Goal: Information Seeking & Learning: Learn about a topic

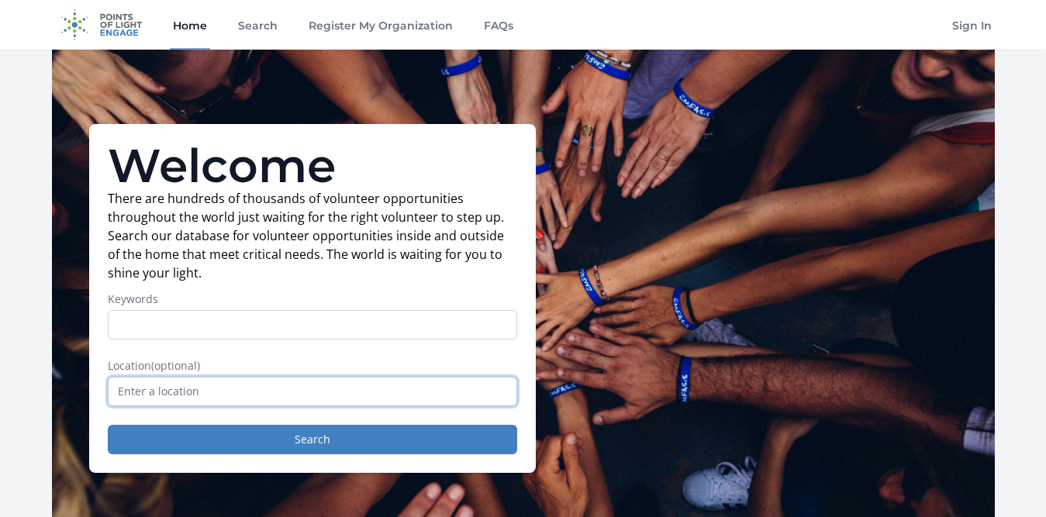
click at [210, 392] on input "text" at bounding box center [313, 391] width 410 height 29
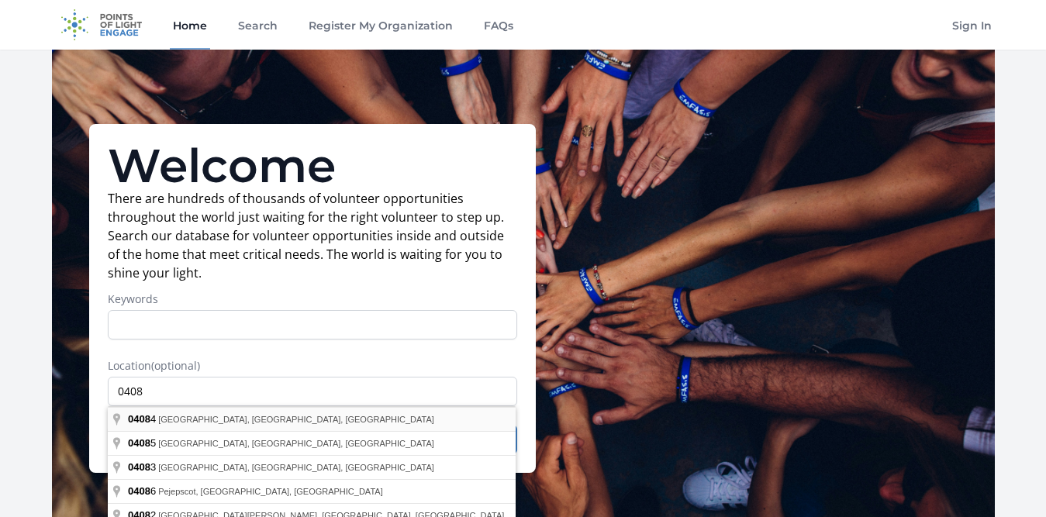
type input "[GEOGRAPHIC_DATA], [GEOGRAPHIC_DATA]"
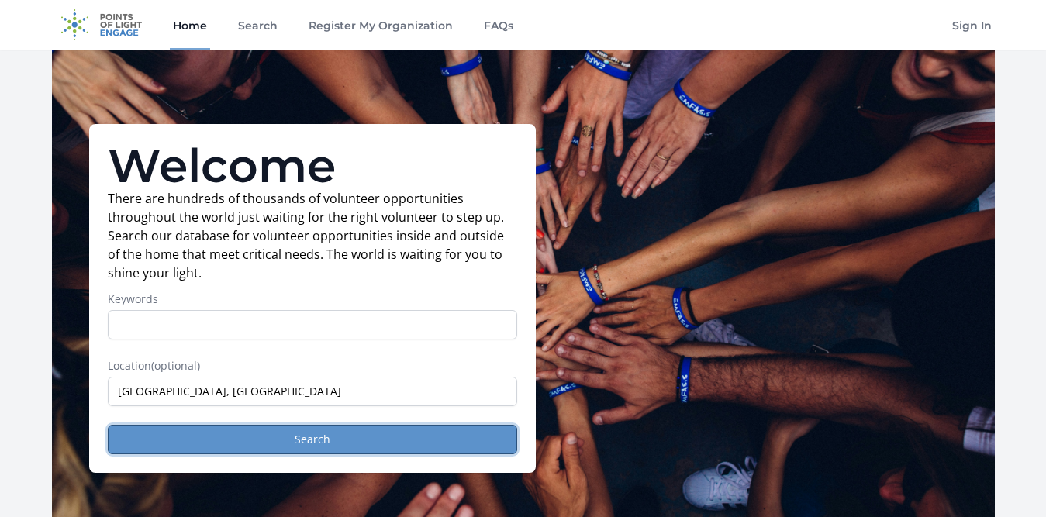
click at [207, 439] on button "Search" at bounding box center [313, 439] width 410 height 29
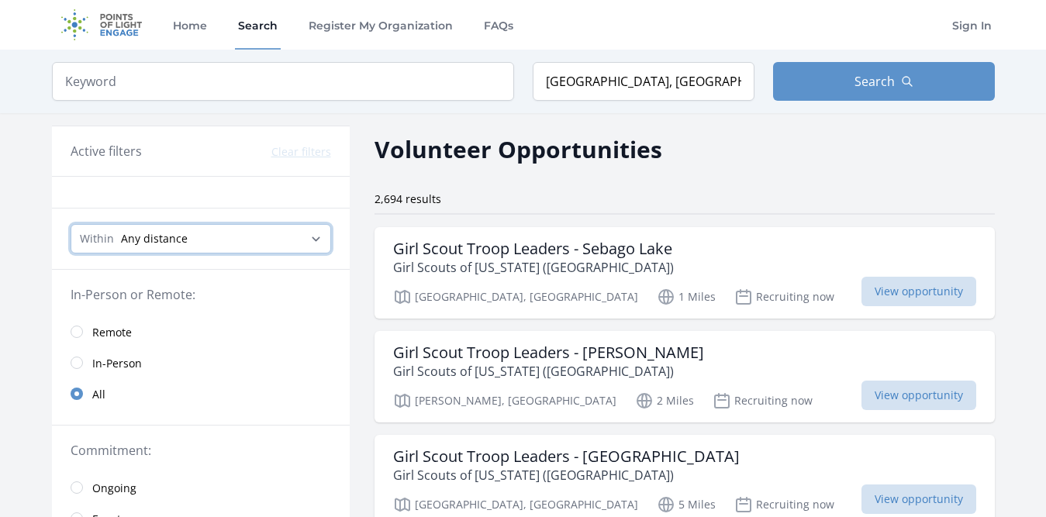
click at [245, 244] on select "Any distance , 5 Miles , 20 Miles , 50 Miles , 100 Miles" at bounding box center [201, 238] width 261 height 29
select select "80467"
click at [71, 224] on select "Any distance , 5 Miles , 20 Miles , 50 Miles , 100 Miles" at bounding box center [201, 238] width 261 height 29
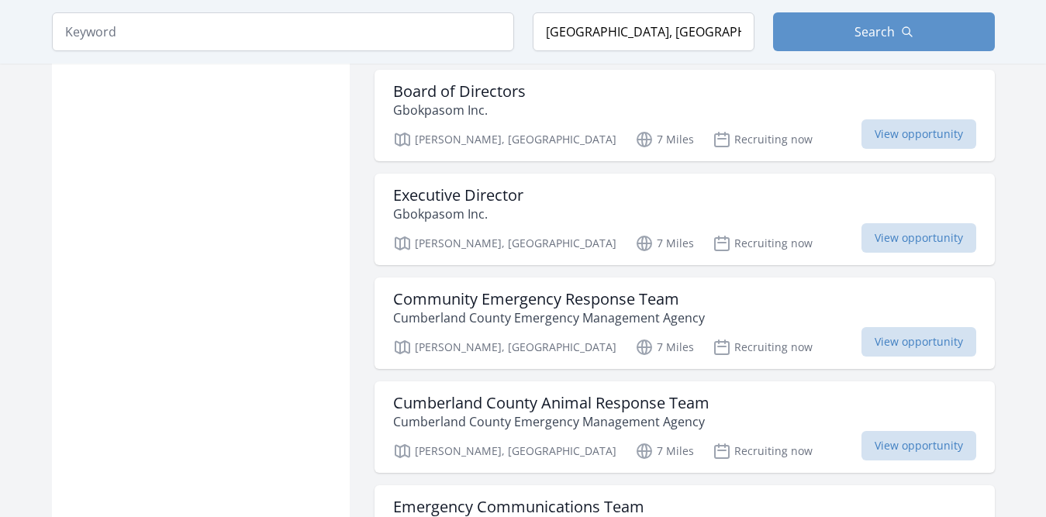
scroll to position [1784, 0]
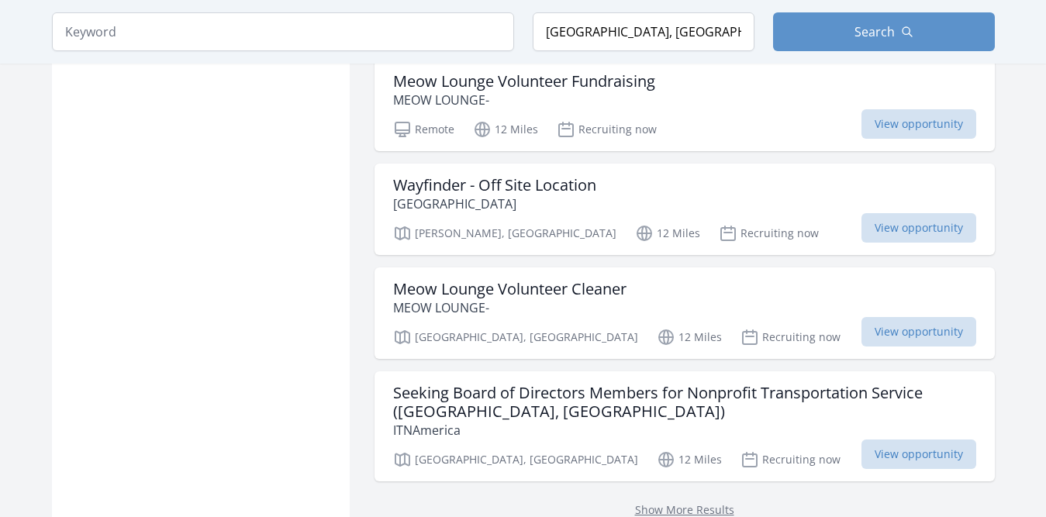
scroll to position [4033, 0]
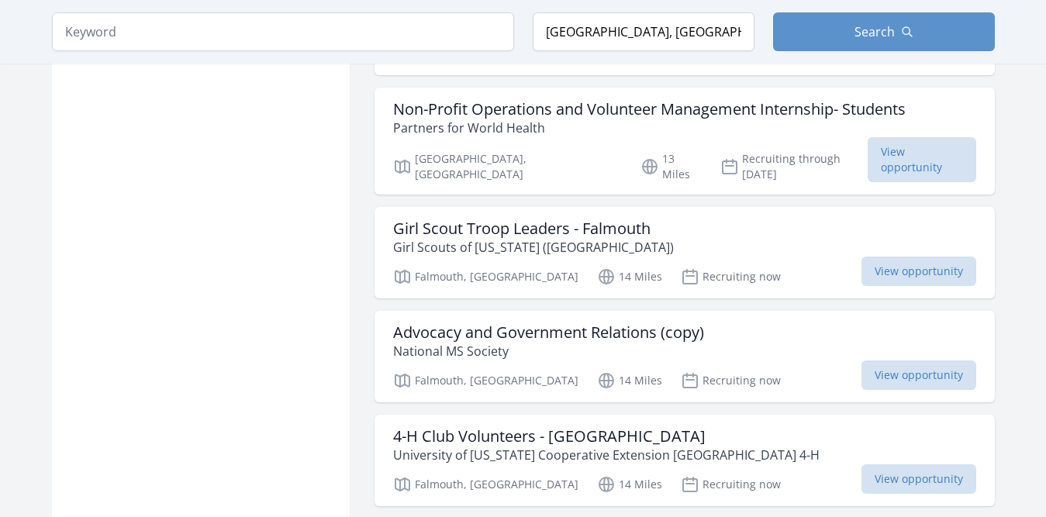
scroll to position [5429, 0]
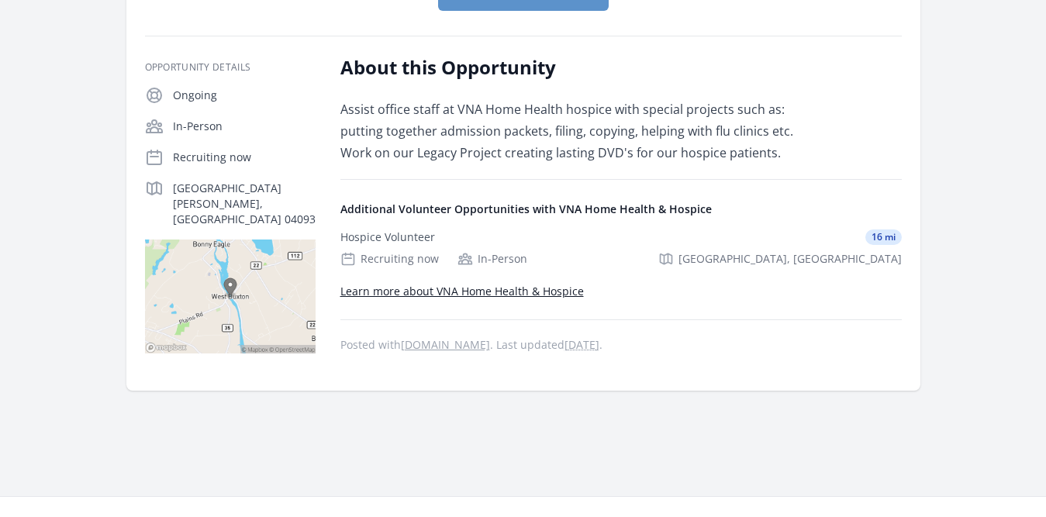
scroll to position [233, 0]
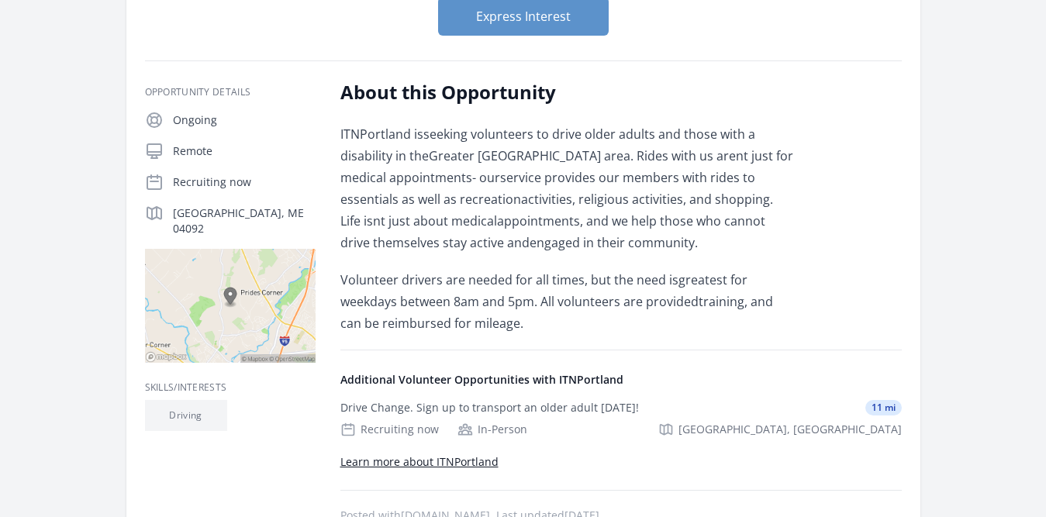
scroll to position [233, 0]
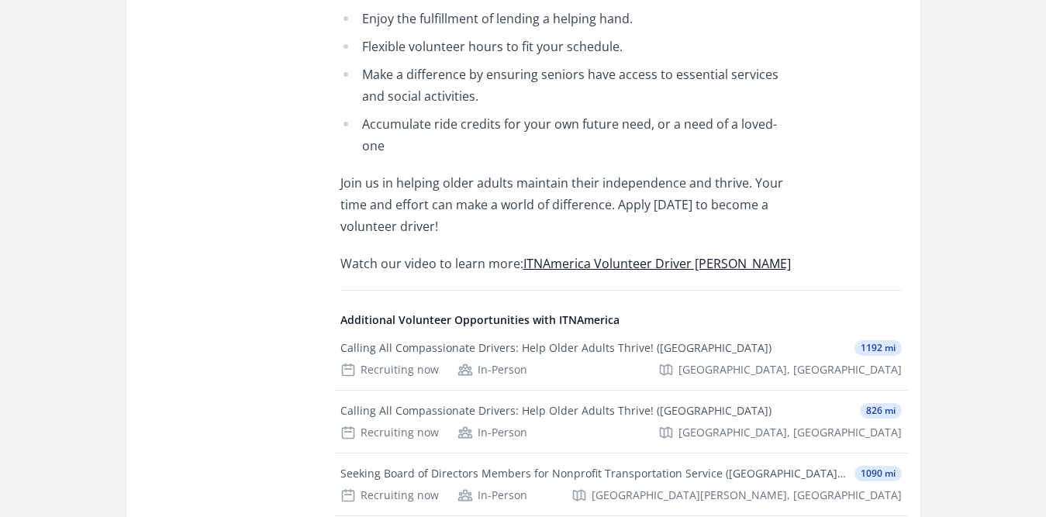
scroll to position [698, 0]
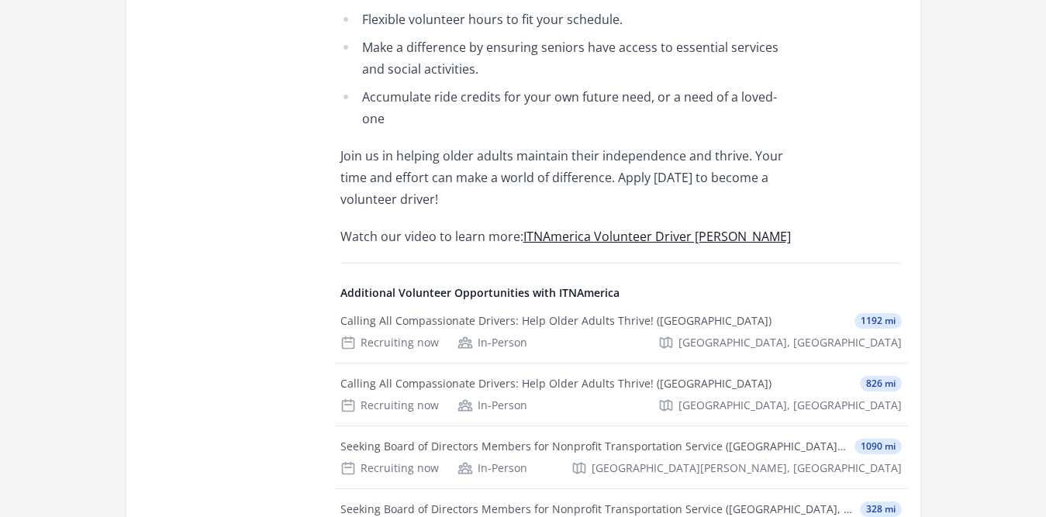
click at [576, 292] on h4 "Additional Volunteer Opportunities with ITNAmerica" at bounding box center [622, 293] width 562 height 16
copy h4 "ITNAmerica"
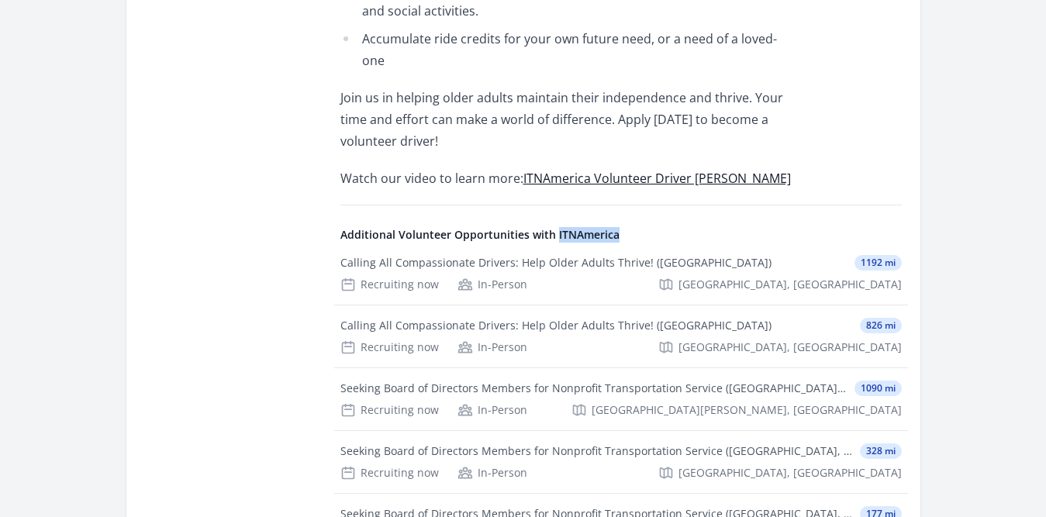
scroll to position [931, 0]
